Goal: Task Accomplishment & Management: Use online tool/utility

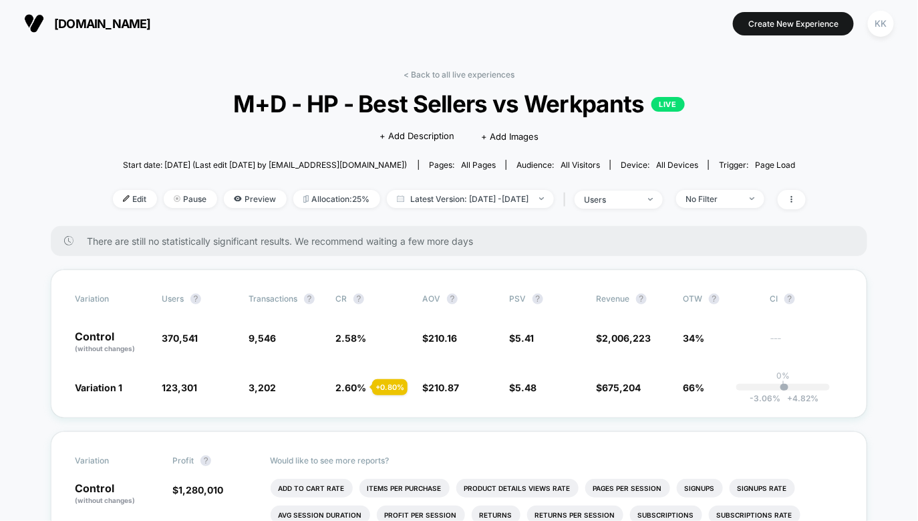
click at [78, 23] on span "[DOMAIN_NAME]" at bounding box center [102, 24] width 97 height 14
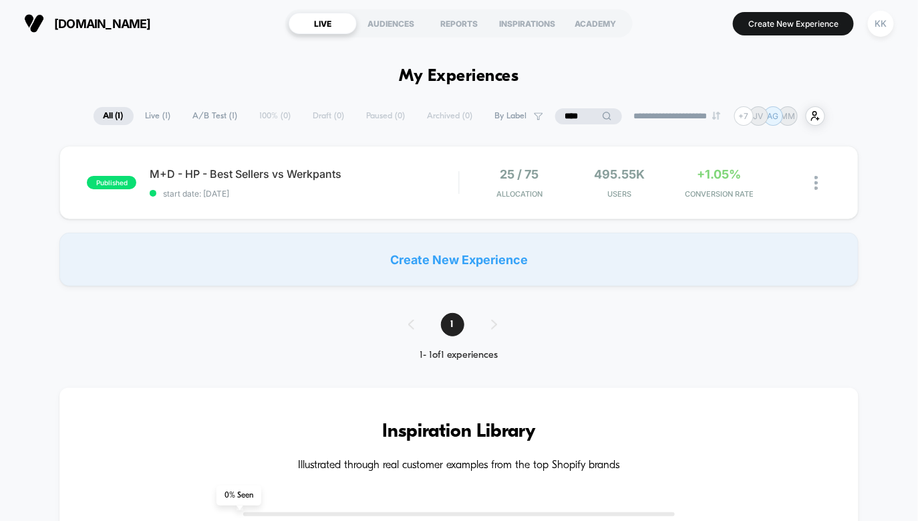
click at [81, 20] on span "[DOMAIN_NAME]" at bounding box center [102, 24] width 97 height 14
click at [101, 21] on span "[DOMAIN_NAME]" at bounding box center [102, 24] width 97 height 14
click at [585, 118] on input "****" at bounding box center [589, 116] width 134 height 16
type input "*"
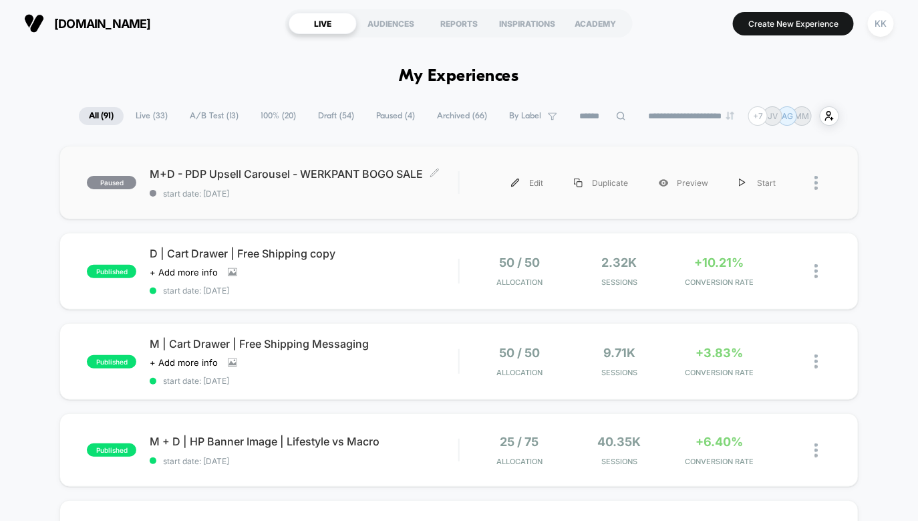
click at [323, 186] on div "M+D - PDP Upsell Carousel - WERKPANT BOGO SALE Click to edit experience details…" at bounding box center [304, 182] width 309 height 31
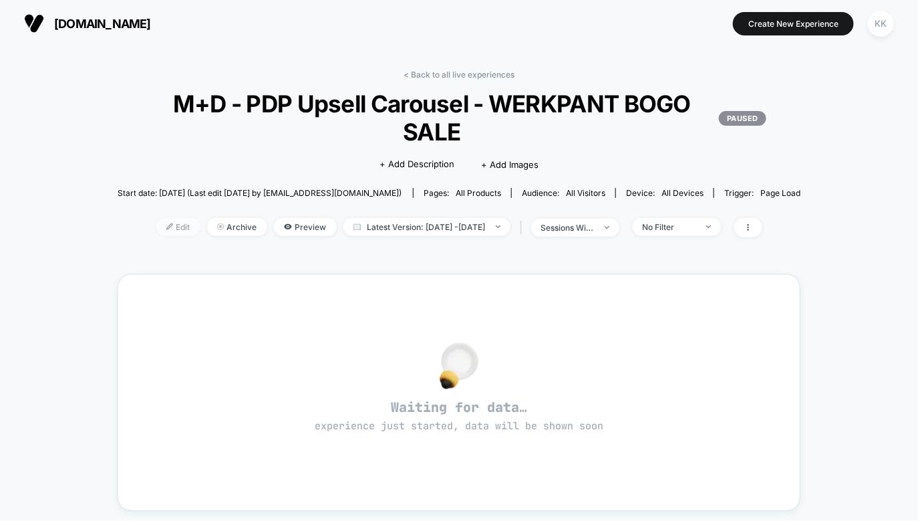
click at [163, 230] on span "Edit" at bounding box center [178, 227] width 44 height 18
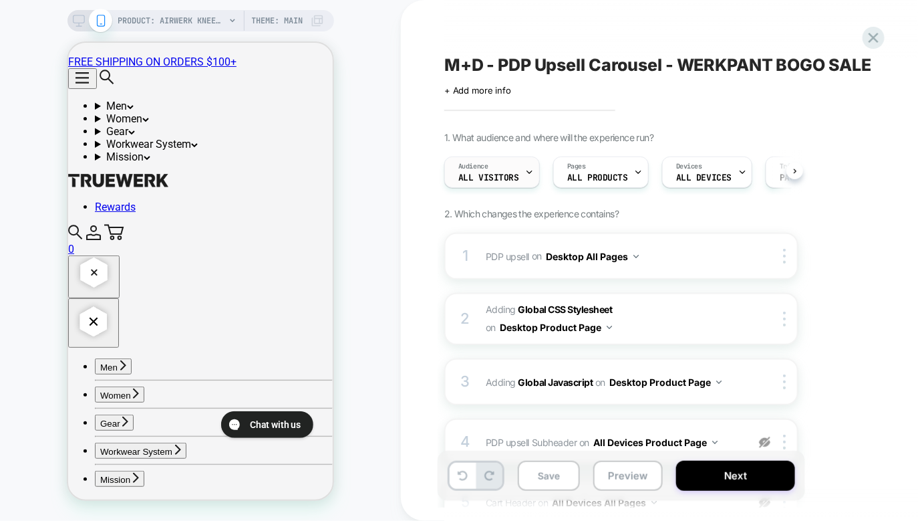
click at [503, 176] on span "All Visitors" at bounding box center [488, 177] width 61 height 9
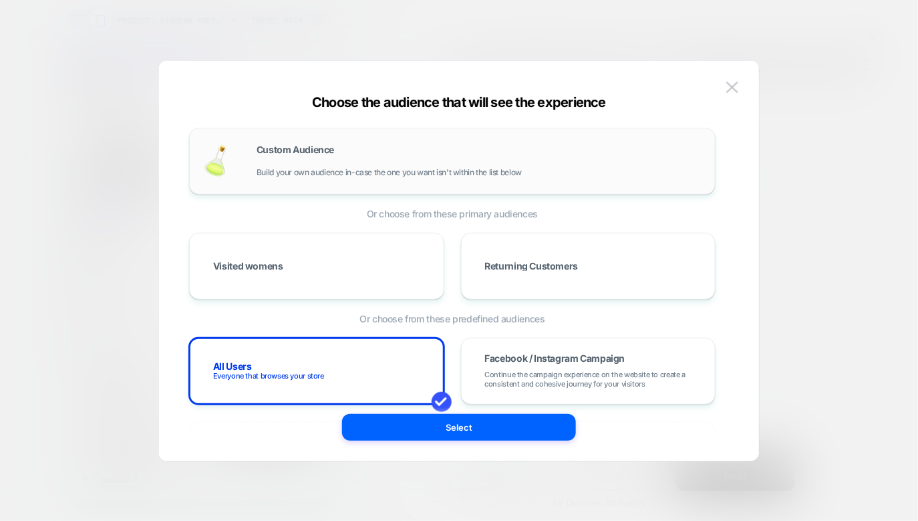
click at [339, 172] on span "Build your own audience in-case the one you want isn't within the list below" at bounding box center [389, 172] width 265 height 9
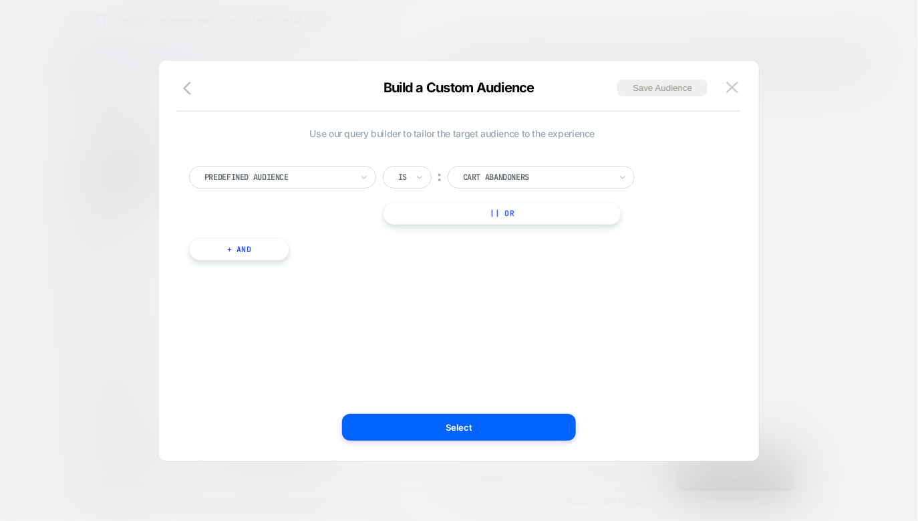
click at [464, 171] on input "text" at bounding box center [465, 177] width 5 height 12
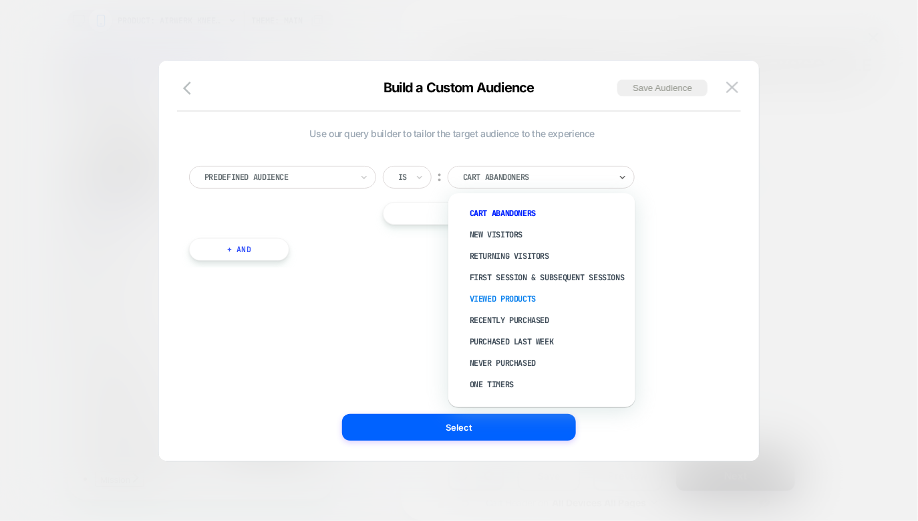
click at [517, 309] on div "Viewed Products" at bounding box center [549, 298] width 174 height 21
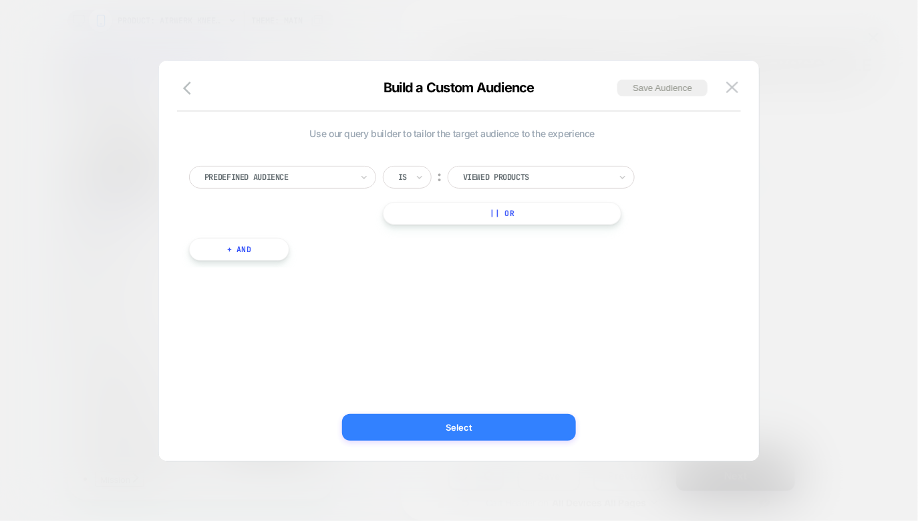
click at [481, 420] on button "Select" at bounding box center [459, 427] width 234 height 27
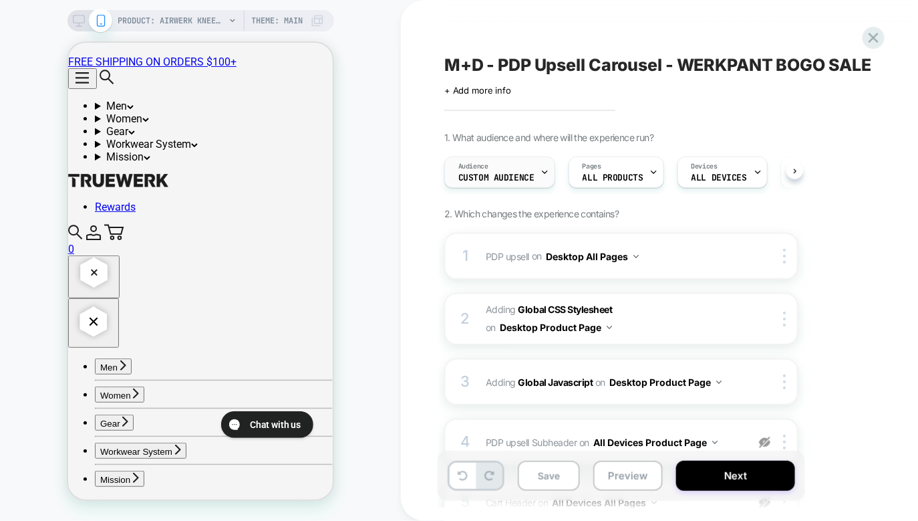
click at [511, 180] on span "Custom Audience" at bounding box center [496, 177] width 76 height 9
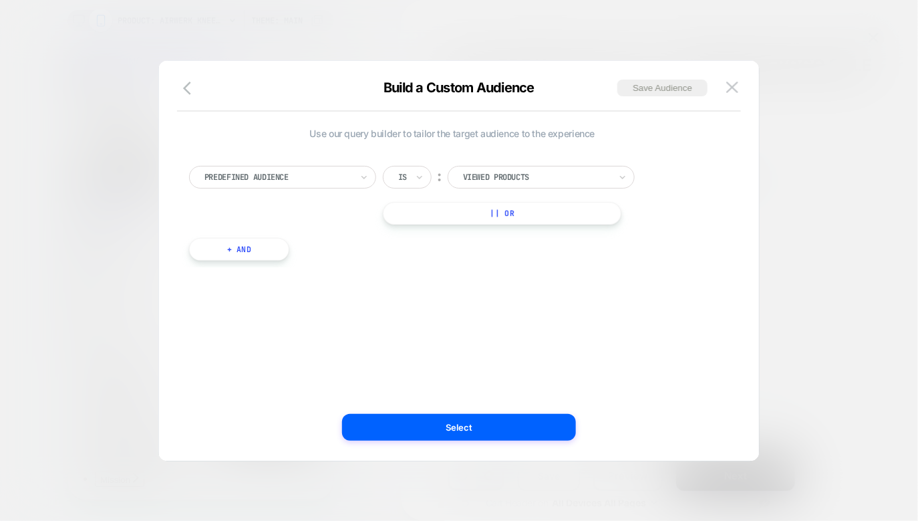
click at [494, 180] on div at bounding box center [536, 177] width 147 height 12
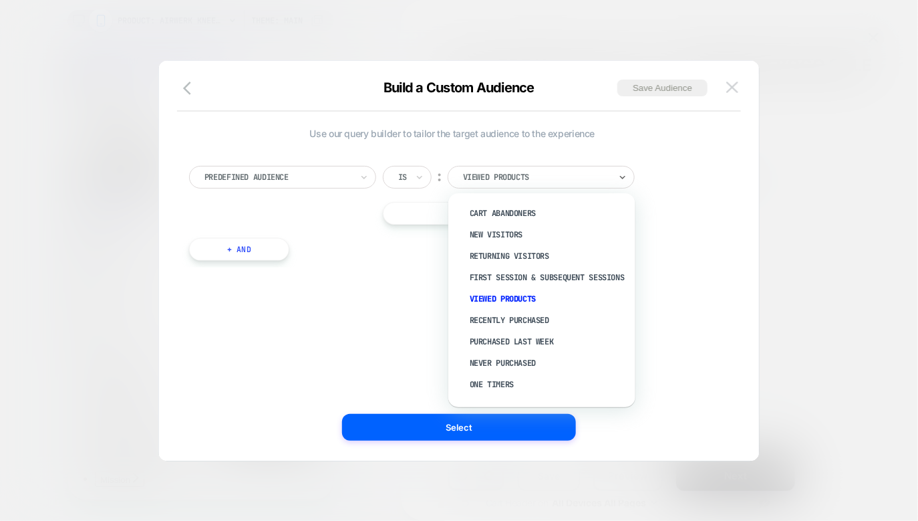
click at [729, 87] on img at bounding box center [733, 87] width 12 height 11
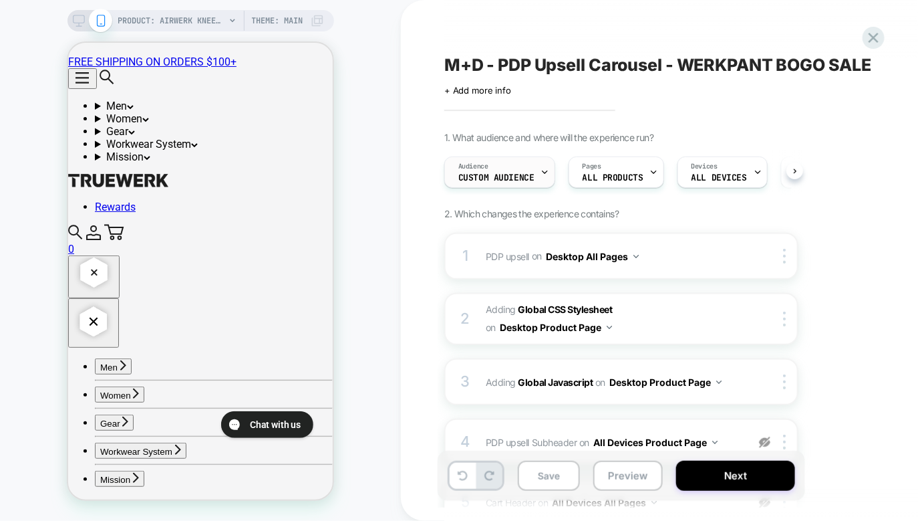
click at [495, 164] on div "Audience Custom Audience" at bounding box center [496, 172] width 103 height 30
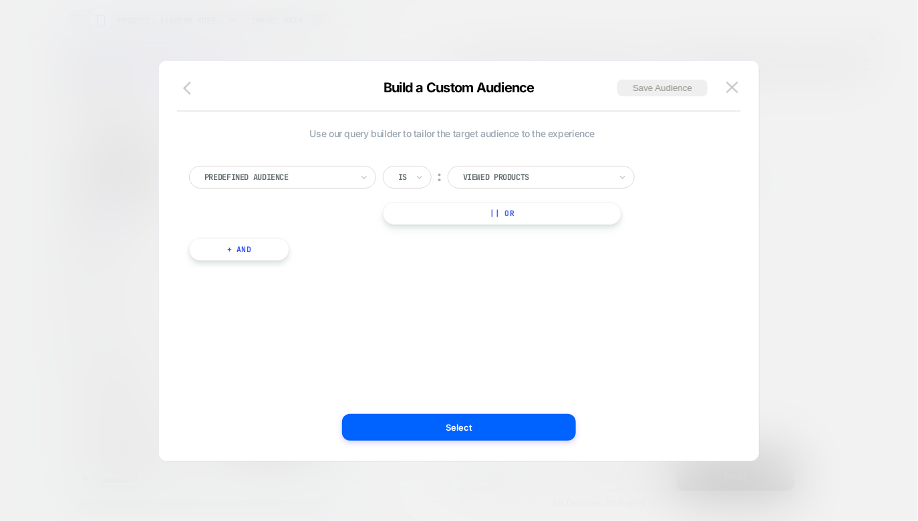
click at [187, 86] on icon "button" at bounding box center [187, 88] width 8 height 13
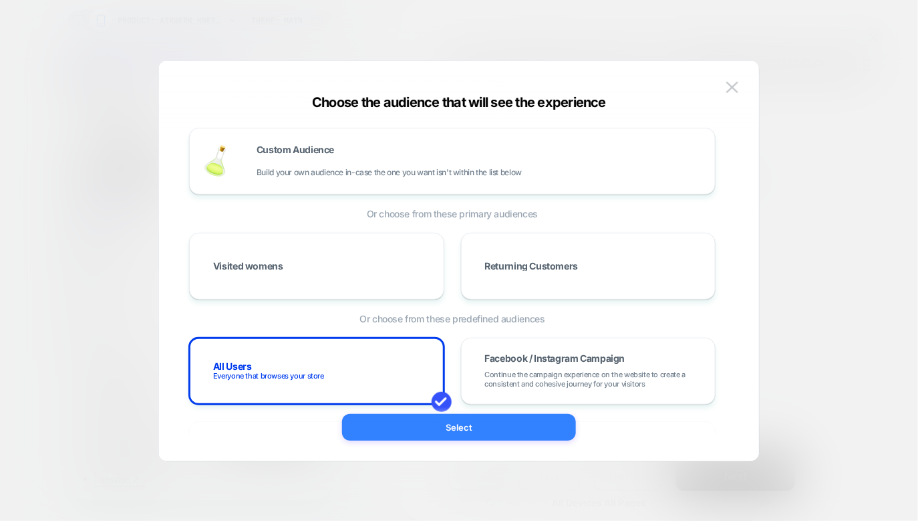
click at [390, 427] on button "Select" at bounding box center [459, 427] width 234 height 27
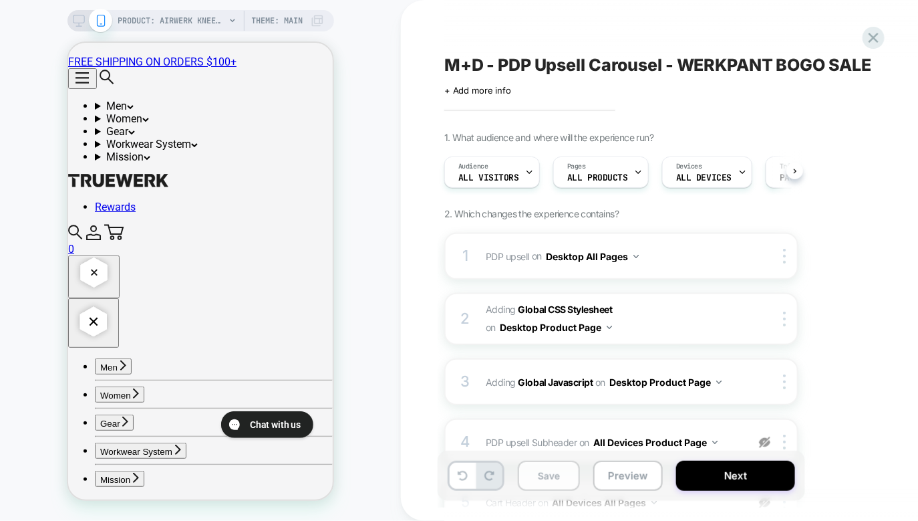
click at [559, 475] on button "Save" at bounding box center [549, 476] width 62 height 30
